Goal: Task Accomplishment & Management: Use online tool/utility

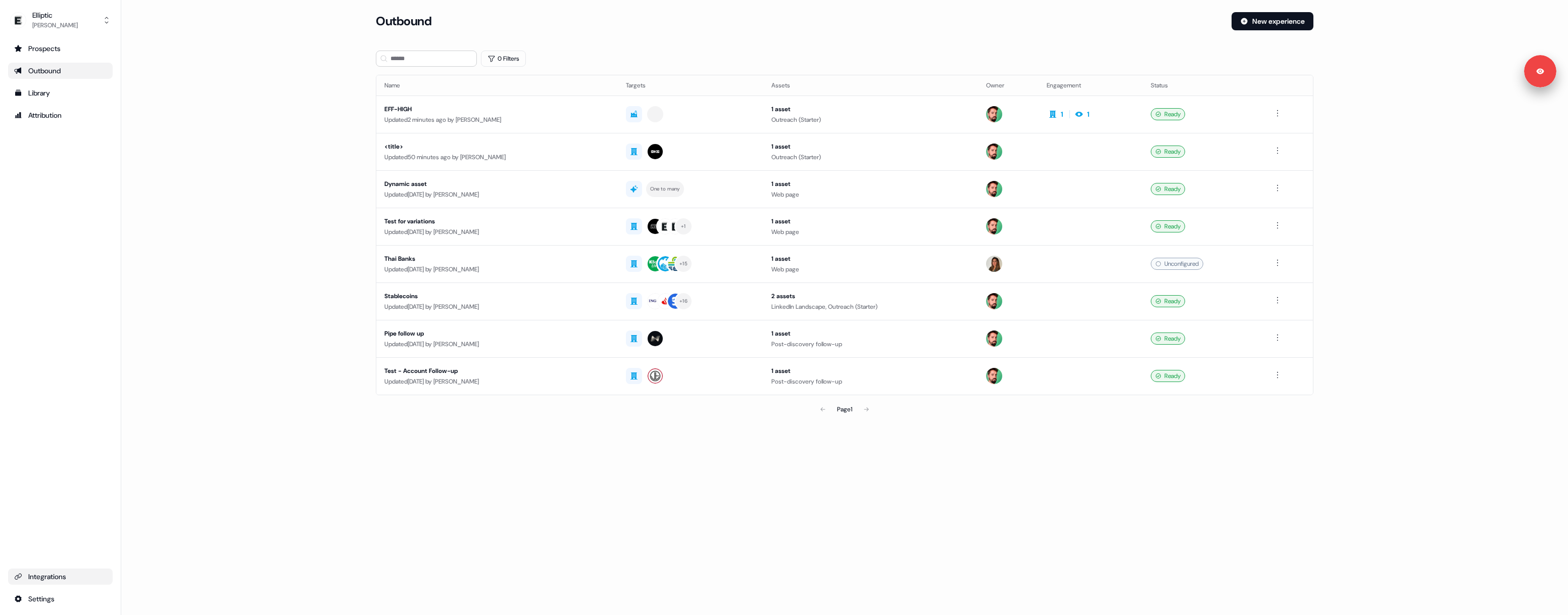
click at [65, 571] on link "Integrations" at bounding box center [60, 577] width 105 height 16
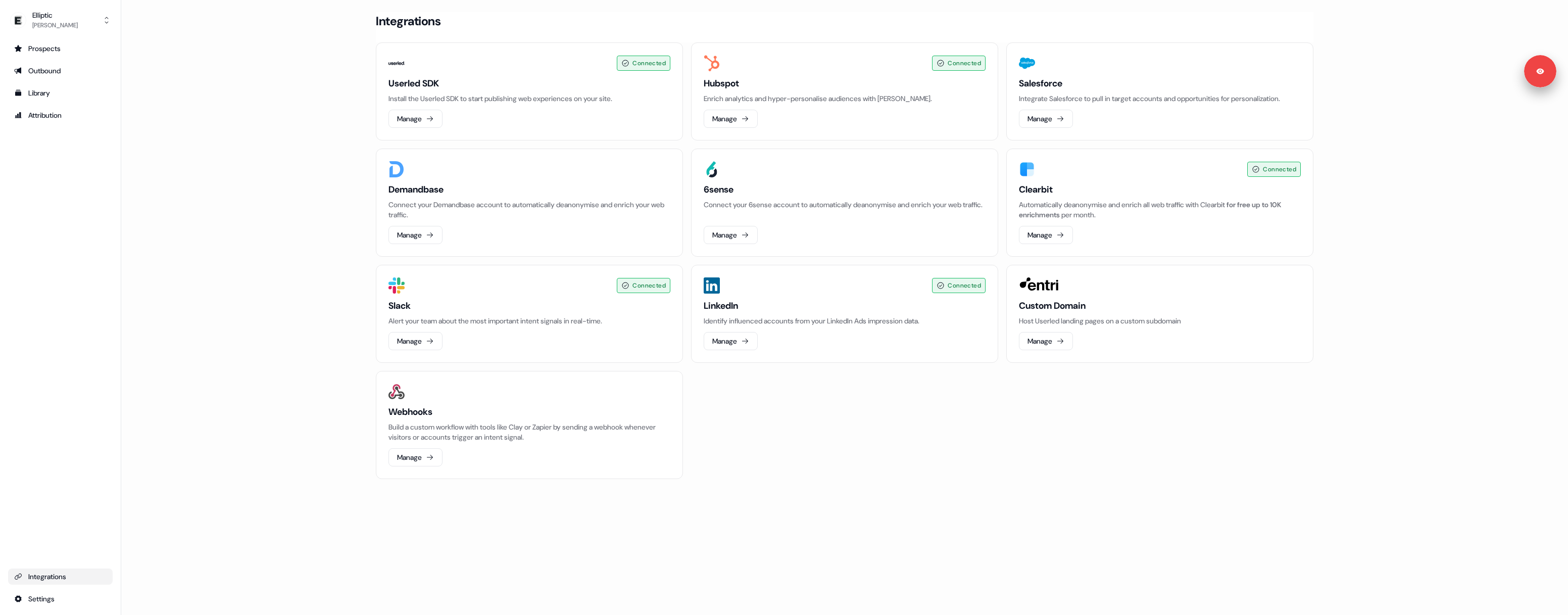
drag, startPoint x: 1037, startPoint y: 406, endPoint x: 1042, endPoint y: 386, distance: 20.6
click at [1039, 402] on div "Connected Userled SDK Install the Userled SDK to start publishing web experienc…" at bounding box center [844, 261] width 937 height 437
click at [1045, 339] on button "Manage" at bounding box center [1046, 341] width 54 height 18
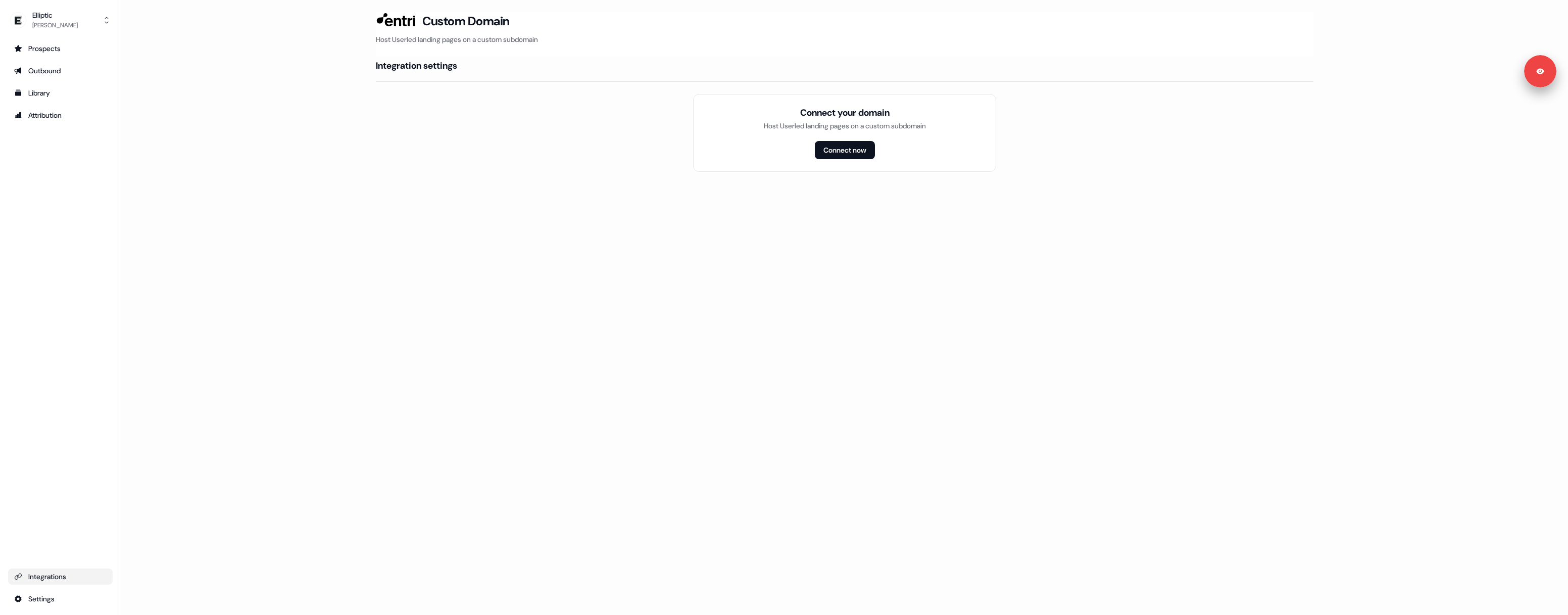
drag, startPoint x: 716, startPoint y: 281, endPoint x: 735, endPoint y: 259, distance: 29.1
click at [717, 280] on div "Loading... Custom Domain Host Userled landing pages on a custom subdomain Integ…" at bounding box center [844, 308] width 1447 height 615
click at [854, 149] on button "Connect now" at bounding box center [845, 150] width 60 height 18
click at [562, 254] on div "Loading... Custom Domain Host Userled landing pages on a custom subdomain Integ…" at bounding box center [844, 308] width 1447 height 615
click at [886, 139] on div "Connect your domain Host Userled landing pages on a custom subdomain Connect now" at bounding box center [845, 133] width 303 height 78
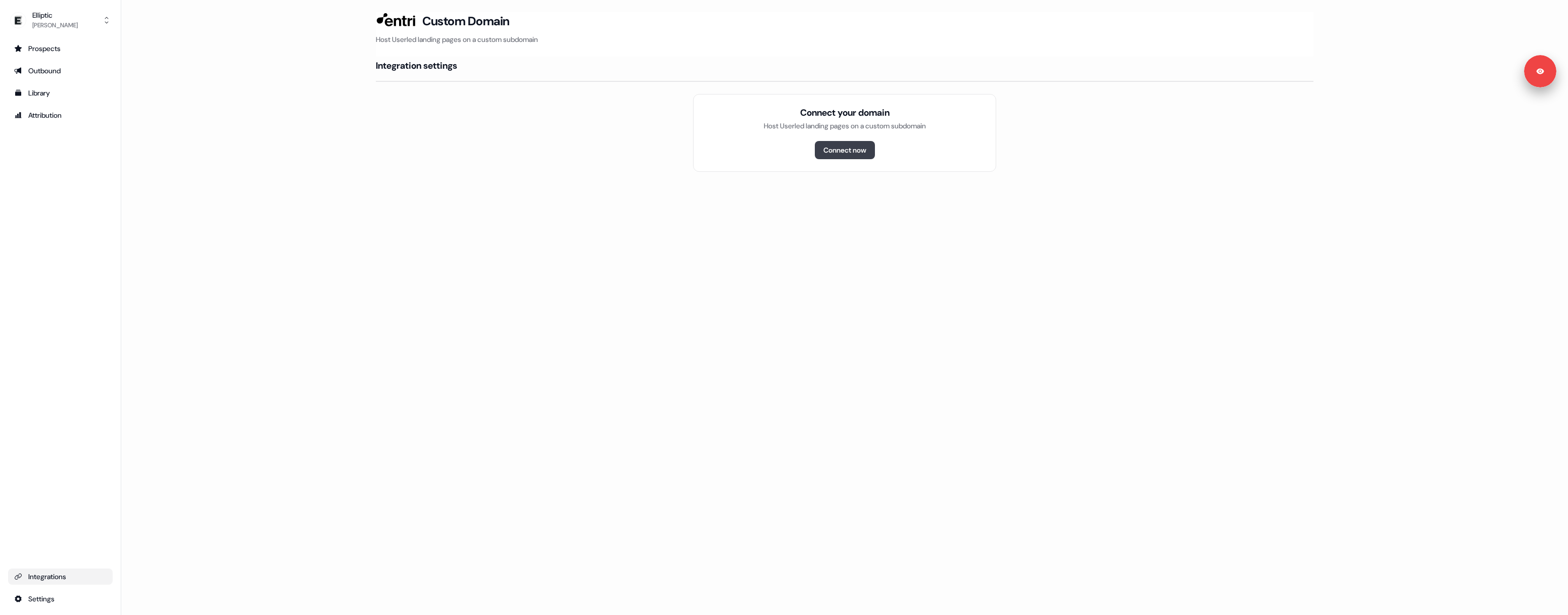
click at [845, 152] on button "Connect now" at bounding box center [845, 150] width 60 height 18
drag, startPoint x: 872, startPoint y: 138, endPoint x: 852, endPoint y: 164, distance: 32.8
click at [873, 138] on div "Connect your domain Host Userled landing pages on a custom subdomain Connect now" at bounding box center [845, 133] width 303 height 78
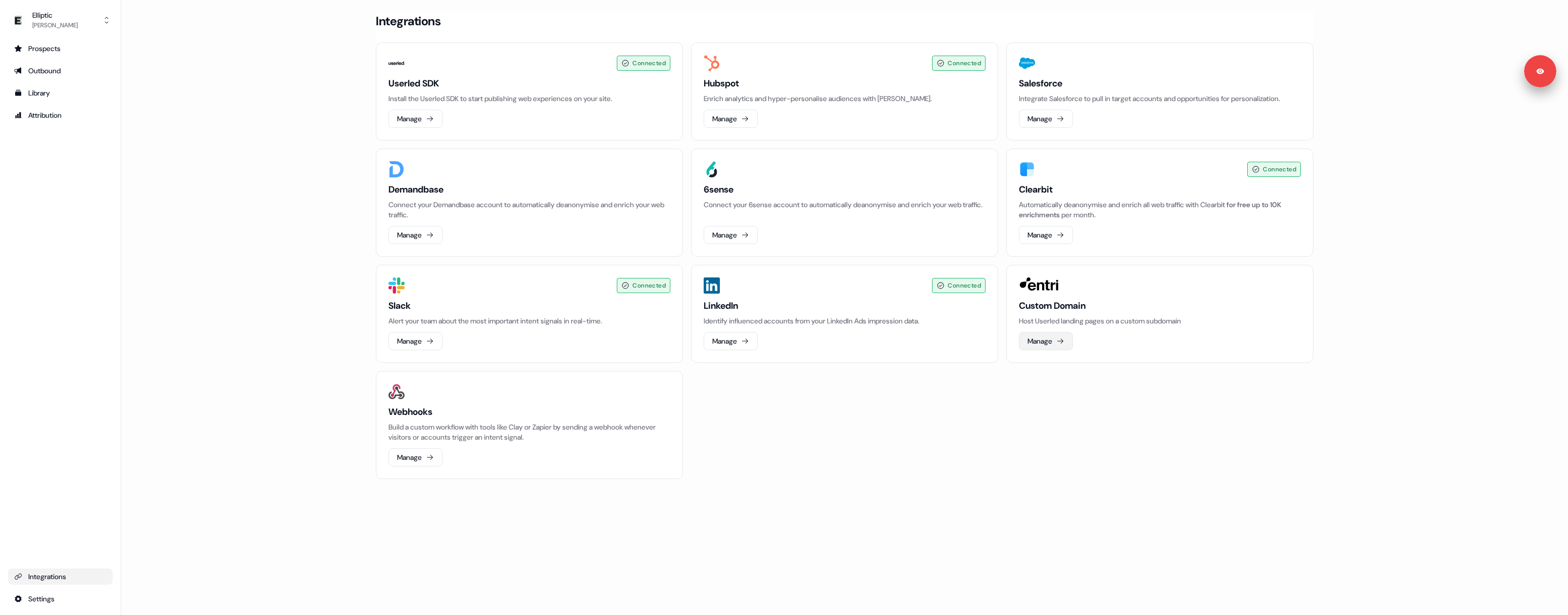
click at [1051, 334] on button "Manage" at bounding box center [1046, 341] width 54 height 18
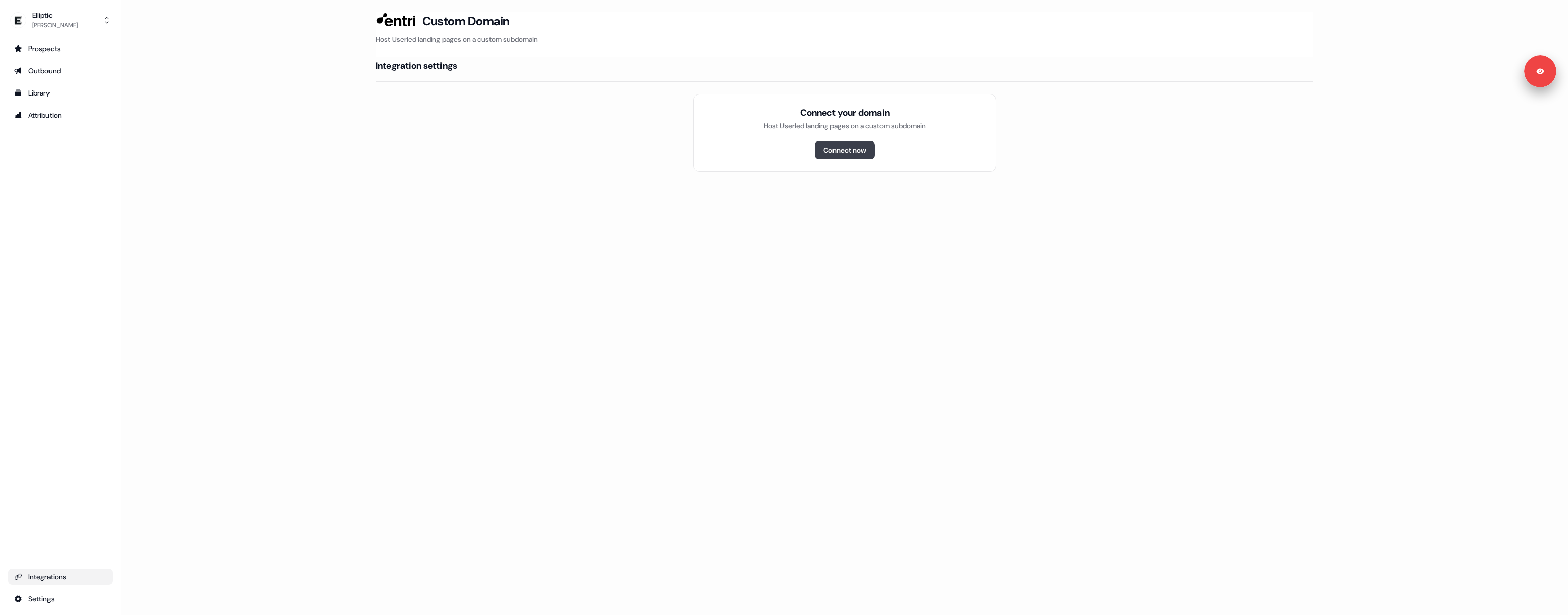
click at [861, 150] on button "Connect now" at bounding box center [845, 150] width 60 height 18
click at [835, 142] on button "Connect now" at bounding box center [845, 150] width 60 height 18
